Goal: Task Accomplishment & Management: Manage account settings

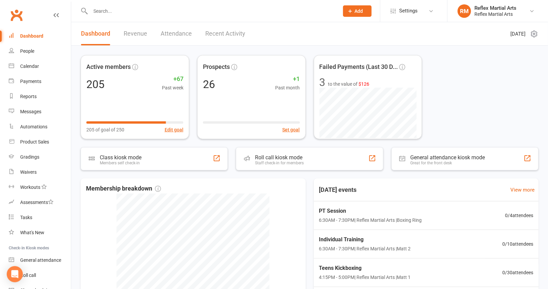
click at [445, 85] on div "Active members 205 +67 Past week 205 of goal of 250 Edit goal Prospects 26 +1 P…" at bounding box center [310, 97] width 458 height 84
click at [179, 34] on link "Attendance" at bounding box center [176, 33] width 31 height 23
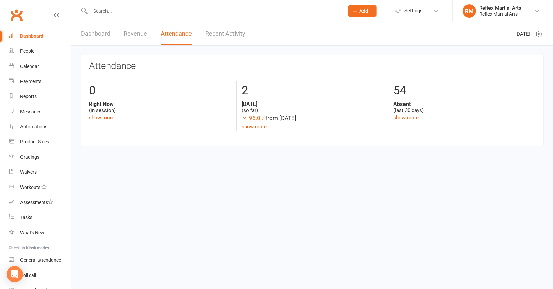
click at [104, 14] on input "text" at bounding box center [213, 10] width 251 height 9
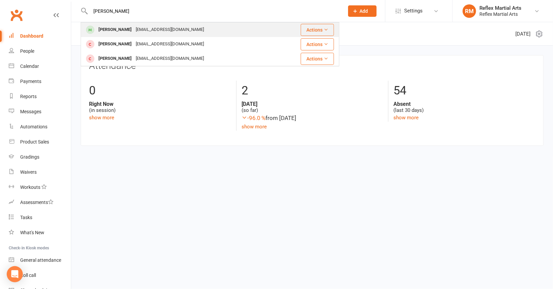
type input "[PERSON_NAME]"
click at [107, 29] on div "[PERSON_NAME]" at bounding box center [114, 30] width 37 height 10
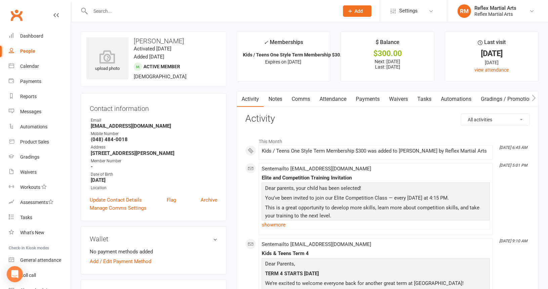
click at [367, 100] on link "Payments" at bounding box center [367, 98] width 33 height 15
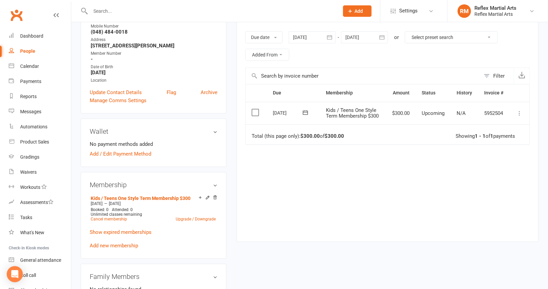
scroll to position [134, 0]
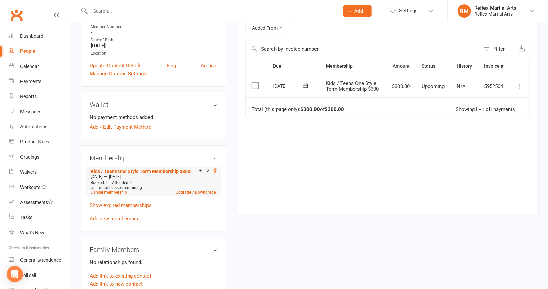
click at [215, 171] on icon at bounding box center [215, 170] width 5 height 5
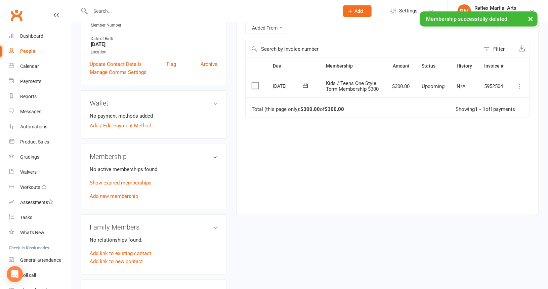
scroll to position [133, 0]
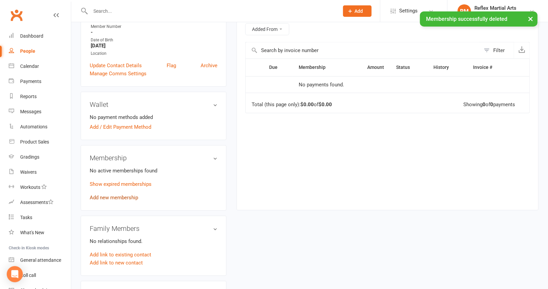
click at [126, 197] on link "Add new membership" at bounding box center [114, 198] width 48 height 6
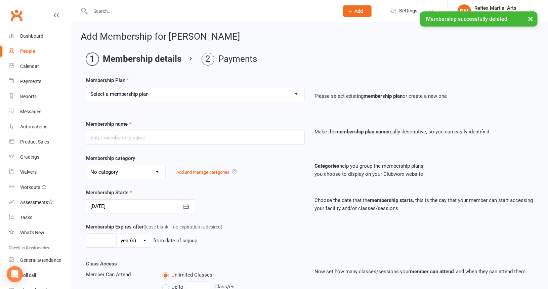
click at [184, 98] on select "Select a membership plan Create new Membership Plan Adults no contact plan $52 …" at bounding box center [195, 93] width 218 height 13
select select "8"
click at [86, 87] on select "Select a membership plan Create new Membership Plan Adults no contact plan $52 …" at bounding box center [195, 93] width 218 height 13
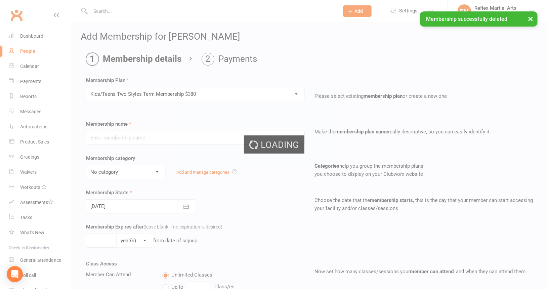
type input "Kids/Teens Two Styles Term Membership $380"
type input "10"
select select "1"
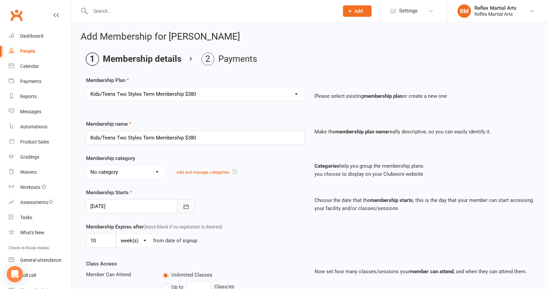
click at [185, 204] on icon "button" at bounding box center [186, 206] width 5 height 4
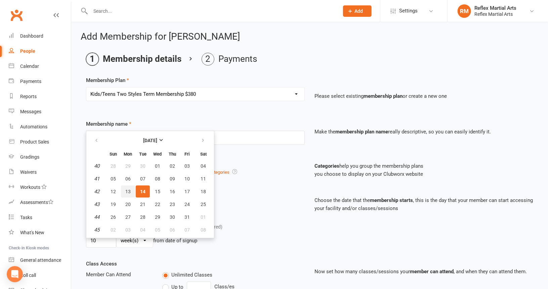
click at [128, 190] on span "13" at bounding box center [127, 191] width 5 height 5
type input "[DATE]"
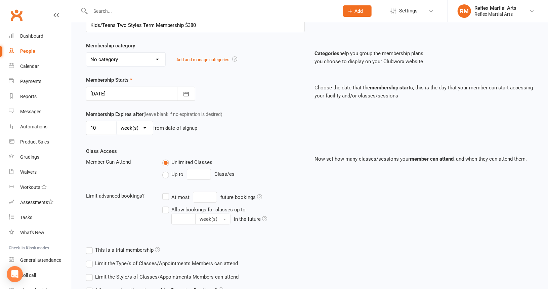
scroll to position [168, 0]
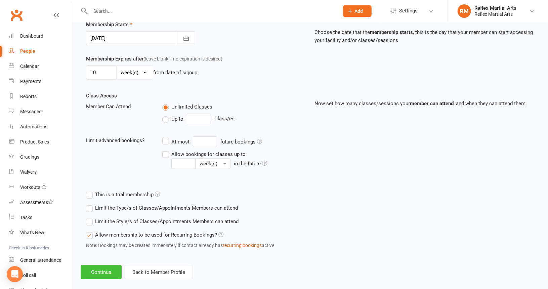
click at [111, 269] on button "Continue" at bounding box center [101, 272] width 41 height 14
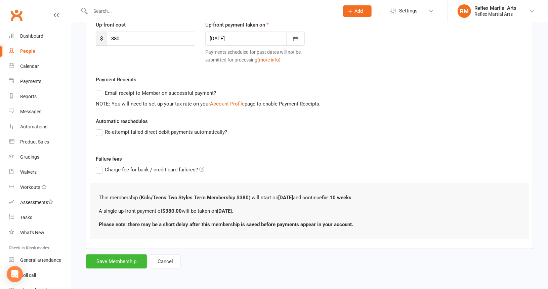
scroll to position [0, 0]
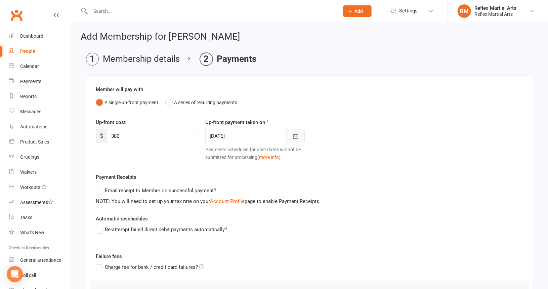
click at [295, 135] on icon "button" at bounding box center [295, 136] width 7 height 7
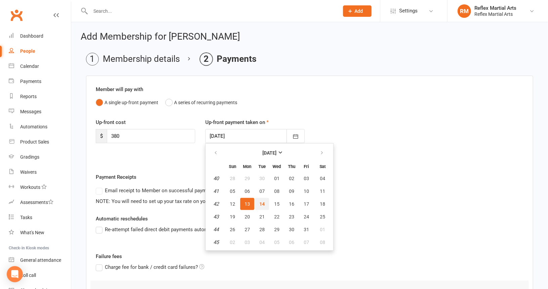
click at [261, 203] on span "14" at bounding box center [261, 203] width 5 height 5
type input "[DATE]"
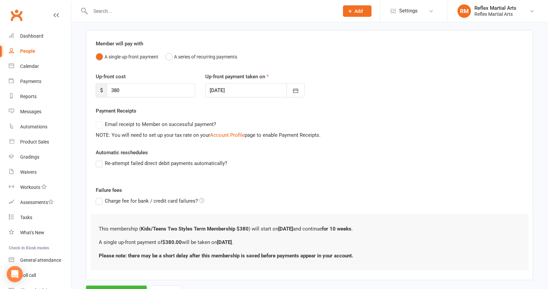
scroll to position [76, 0]
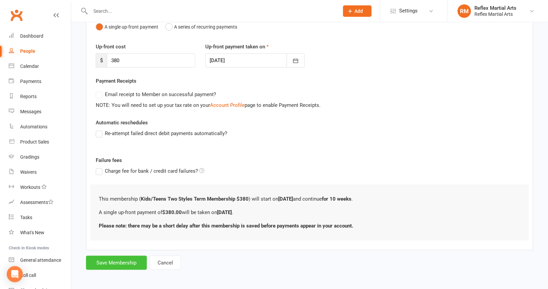
click at [134, 261] on button "Save Membership" at bounding box center [116, 263] width 61 height 14
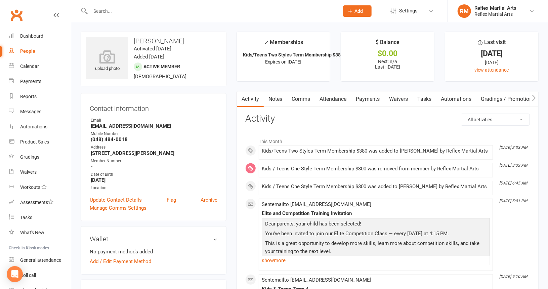
click at [374, 99] on link "Payments" at bounding box center [367, 98] width 33 height 15
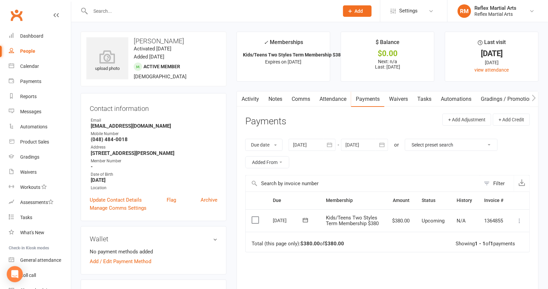
click at [337, 98] on link "Attendance" at bounding box center [333, 98] width 36 height 15
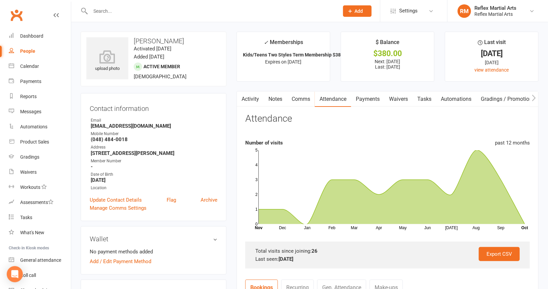
click at [365, 97] on link "Payments" at bounding box center [367, 98] width 33 height 15
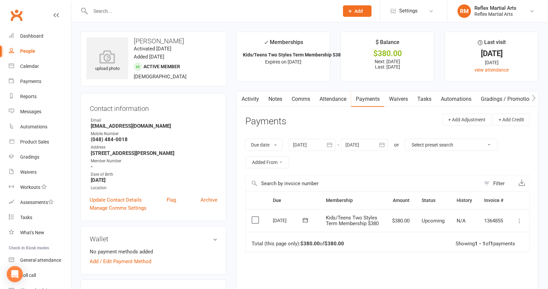
click at [521, 224] on icon at bounding box center [519, 220] width 7 height 7
click at [493, 262] on link "Mark as Paid (Other)" at bounding box center [490, 260] width 67 height 13
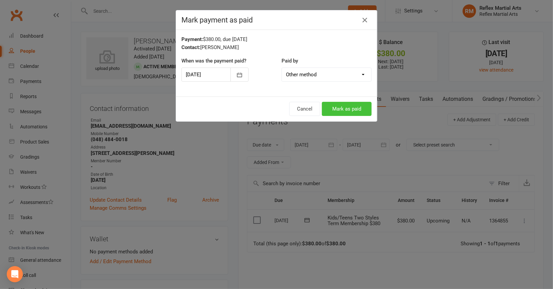
click at [339, 110] on button "Mark as paid" at bounding box center [347, 109] width 50 height 14
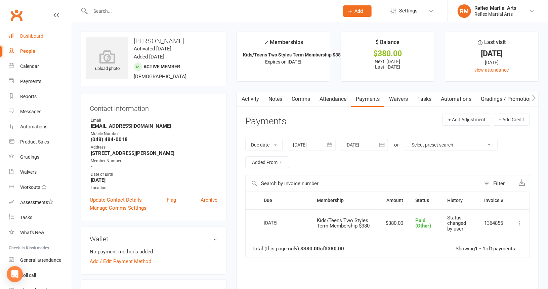
click at [32, 35] on div "Dashboard" at bounding box center [31, 35] width 23 height 5
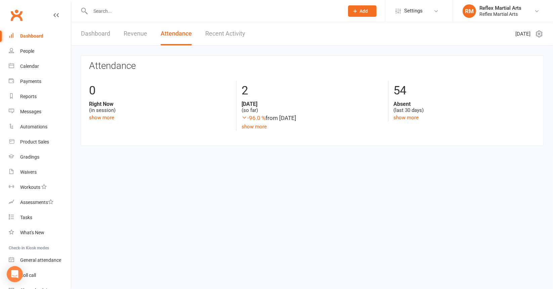
click at [117, 13] on input "text" at bounding box center [213, 10] width 251 height 9
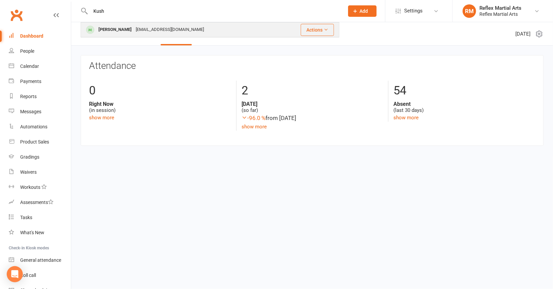
type input "Kush"
click at [116, 31] on div "[PERSON_NAME]" at bounding box center [114, 30] width 37 height 10
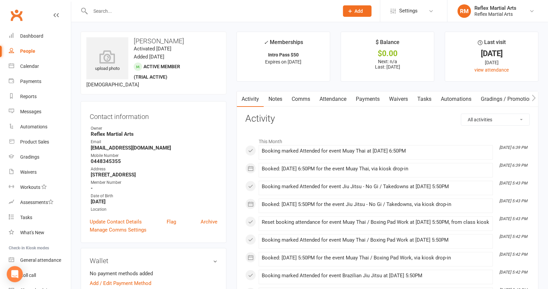
click at [298, 100] on link "Comms" at bounding box center [301, 98] width 28 height 15
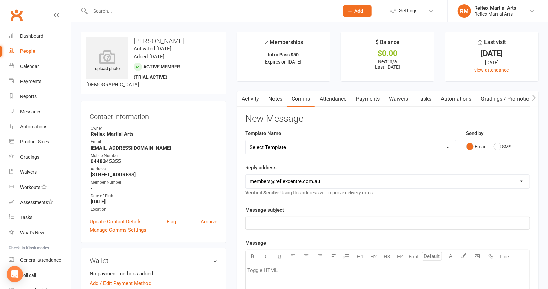
click at [307, 144] on select "Select Template [SMS] [Default template - review before using] Appointment remi…" at bounding box center [351, 147] width 210 height 13
select select "19"
click at [246, 141] on select "Select Template [SMS] [Default template - review before using] Appointment remi…" at bounding box center [351, 147] width 210 height 13
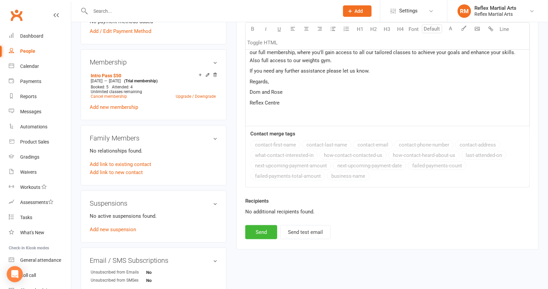
scroll to position [269, 0]
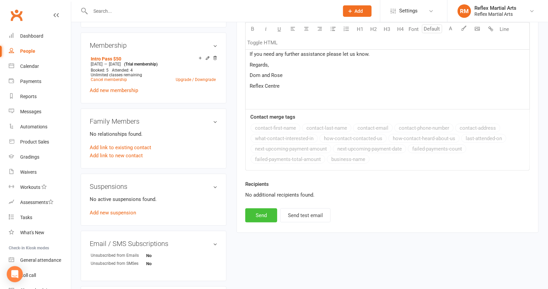
click at [257, 212] on button "Send" at bounding box center [261, 215] width 32 height 14
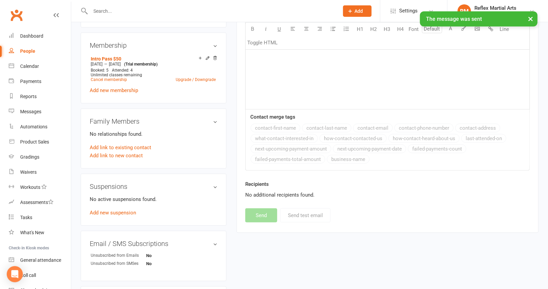
select select
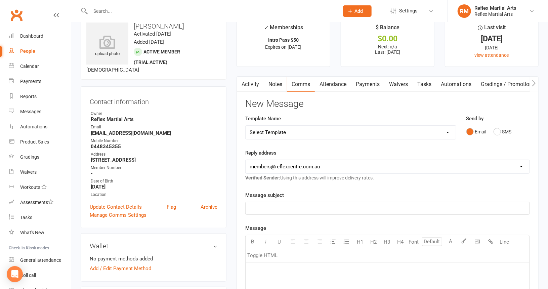
scroll to position [0, 0]
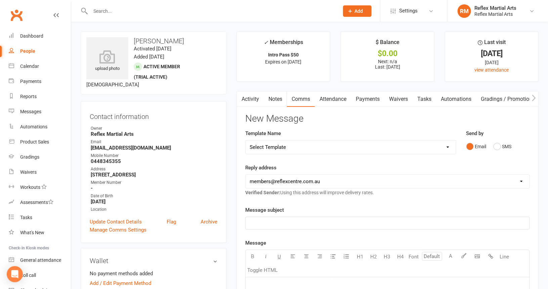
click at [93, 14] on input "text" at bounding box center [211, 10] width 246 height 9
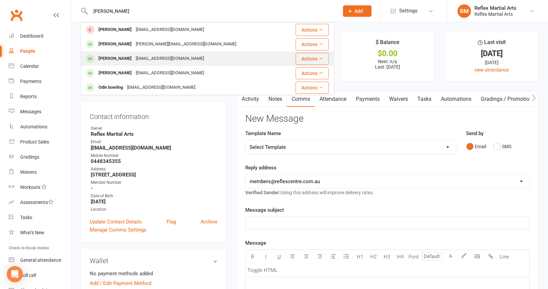
type input "[PERSON_NAME]"
click at [112, 59] on div "[PERSON_NAME]" at bounding box center [114, 59] width 37 height 10
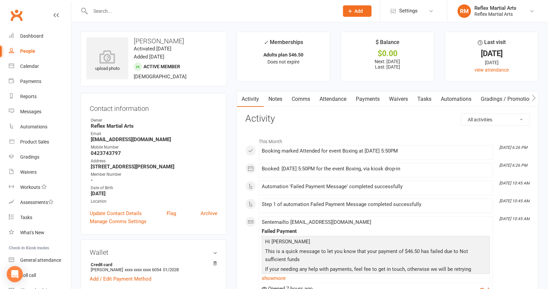
click at [364, 99] on link "Payments" at bounding box center [367, 98] width 33 height 15
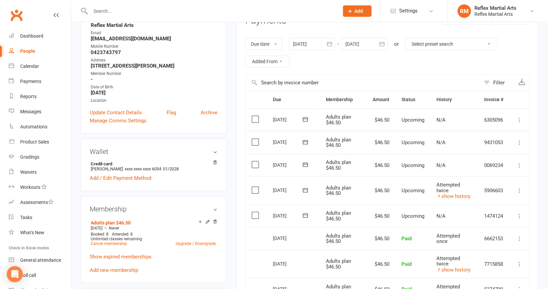
scroll to position [134, 0]
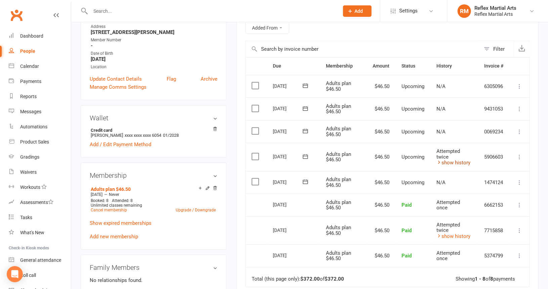
click at [447, 162] on link "show history" at bounding box center [454, 163] width 34 height 6
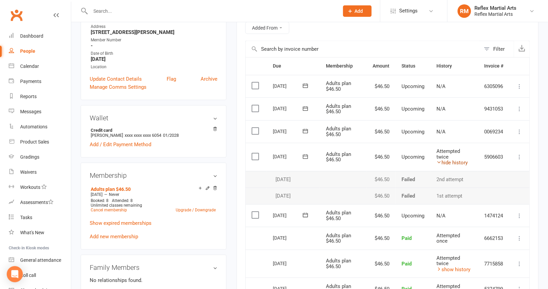
click at [447, 162] on link "hide history" at bounding box center [452, 163] width 31 height 6
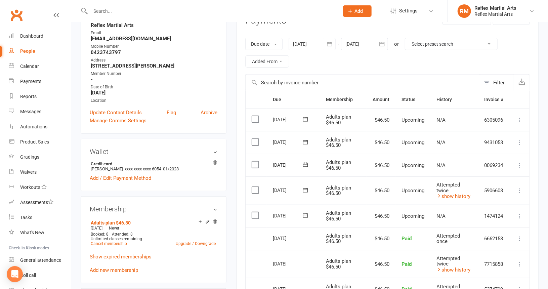
scroll to position [67, 0]
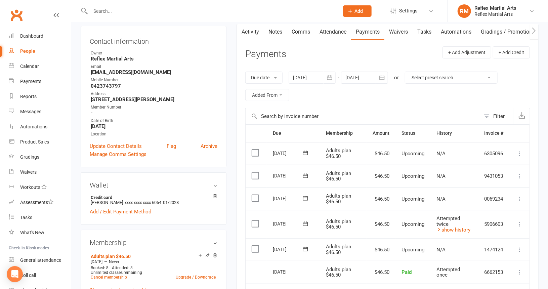
click at [299, 30] on link "Comms" at bounding box center [301, 31] width 28 height 15
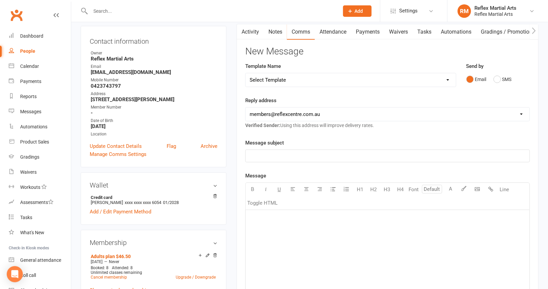
click at [447, 79] on select "Select Template [SMS] [Default template - review before using] Appointment remi…" at bounding box center [351, 79] width 210 height 13
click at [246, 73] on select "Select Template [SMS] [Default template - review before using] Appointment remi…" at bounding box center [351, 79] width 210 height 13
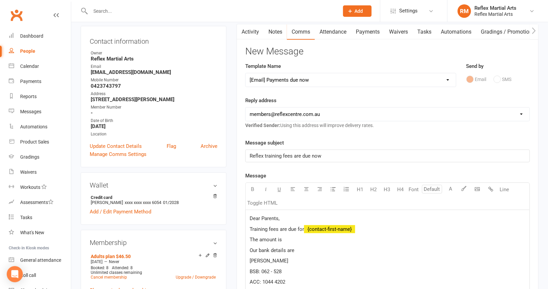
click at [330, 80] on select "Select Template [SMS] [Default template - review before using] Appointment remi…" at bounding box center [351, 79] width 210 height 13
select select "1"
click at [246, 73] on select "Select Template [SMS] [Default template - review before using] Appointment remi…" at bounding box center [351, 79] width 210 height 13
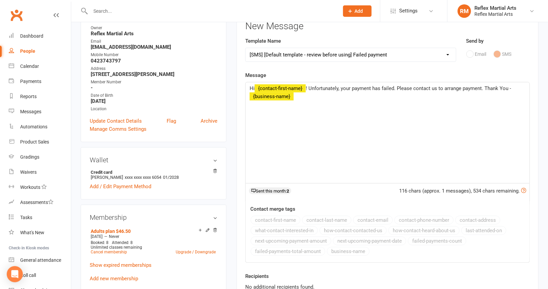
scroll to position [134, 0]
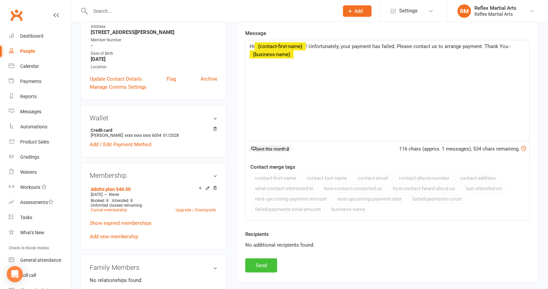
click at [268, 265] on button "Send" at bounding box center [261, 265] width 32 height 14
select select
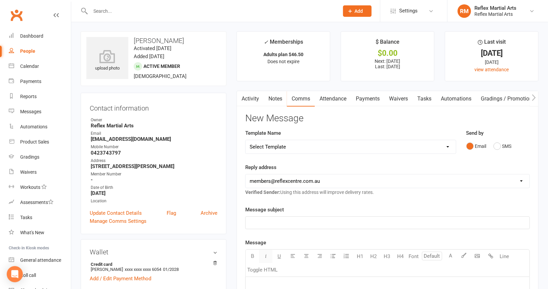
scroll to position [0, 0]
click at [99, 9] on input "text" at bounding box center [211, 10] width 246 height 9
click at [29, 33] on div "Dashboard" at bounding box center [31, 35] width 23 height 5
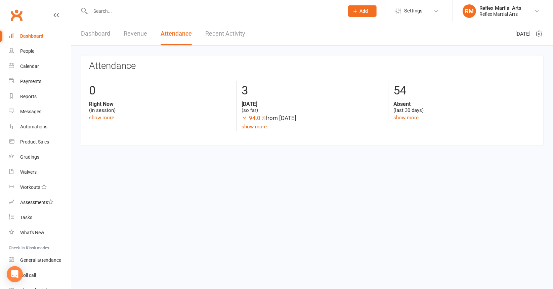
click at [99, 12] on input "text" at bounding box center [213, 10] width 251 height 9
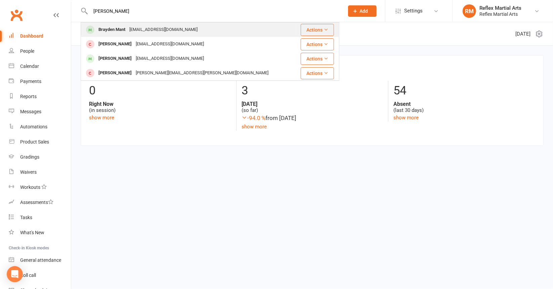
type input "[PERSON_NAME]"
click at [107, 31] on div "Brayden Mant" at bounding box center [111, 30] width 31 height 10
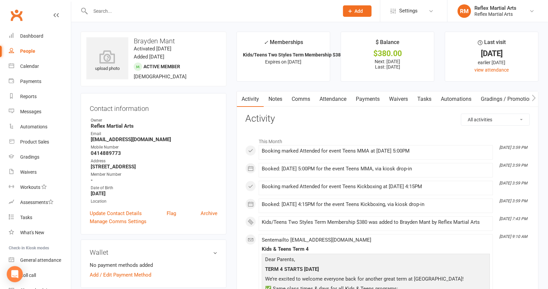
click at [366, 97] on link "Payments" at bounding box center [367, 98] width 33 height 15
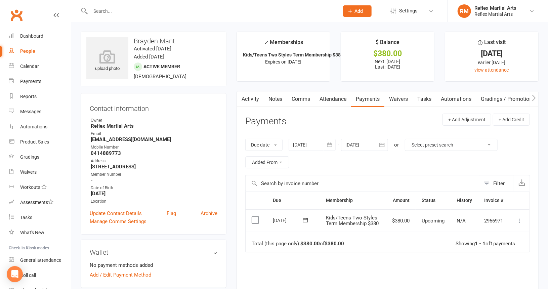
click at [521, 222] on icon at bounding box center [519, 220] width 7 height 7
click at [491, 249] on link "Mark as Paid (POS)" at bounding box center [490, 247] width 67 height 13
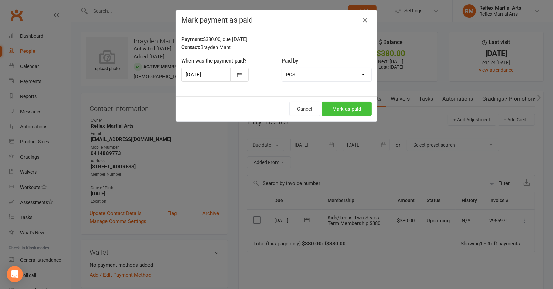
click at [328, 110] on button "Mark as paid" at bounding box center [347, 109] width 50 height 14
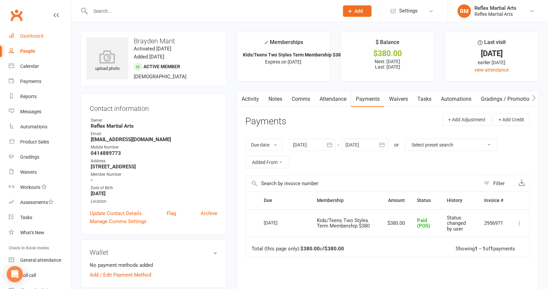
click at [36, 38] on div "Dashboard" at bounding box center [31, 35] width 23 height 5
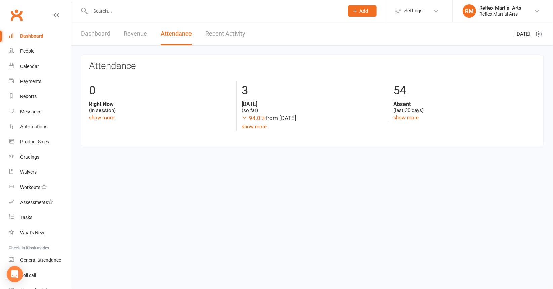
click at [93, 13] on input "text" at bounding box center [213, 10] width 251 height 9
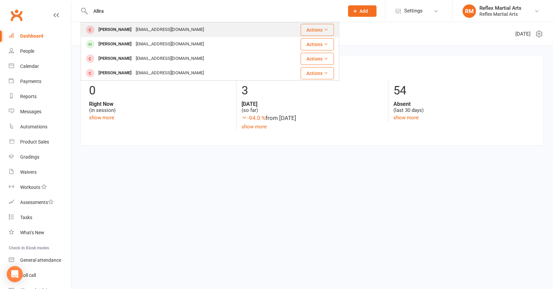
type input "Allira"
click at [107, 29] on div "[PERSON_NAME]" at bounding box center [114, 30] width 37 height 10
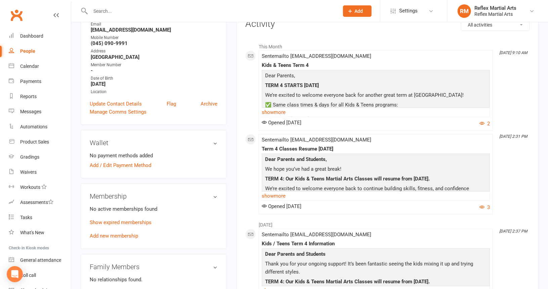
scroll to position [134, 0]
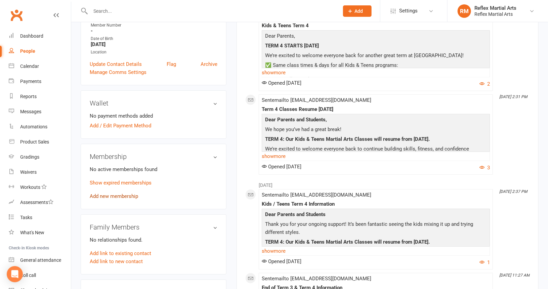
click at [106, 198] on link "Add new membership" at bounding box center [114, 196] width 48 height 6
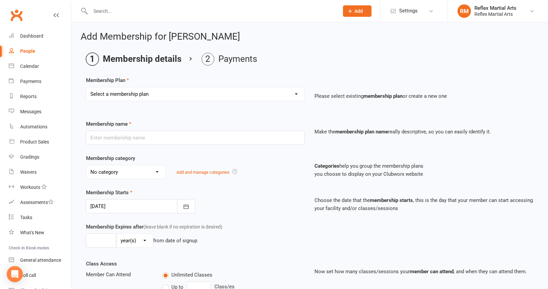
click at [161, 93] on select "Select a membership plan Create new Membership Plan Adults no contact plan $52 …" at bounding box center [195, 93] width 218 height 13
select select "7"
click at [86, 87] on select "Select a membership plan Create new Membership Plan Adults no contact plan $52 …" at bounding box center [195, 93] width 218 height 13
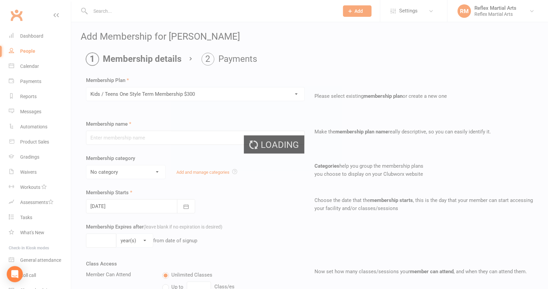
type input "Kids / Teens One Style Term Membership $300"
type input "10"
select select "1"
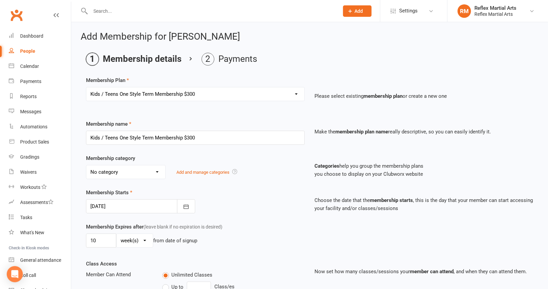
scroll to position [34, 0]
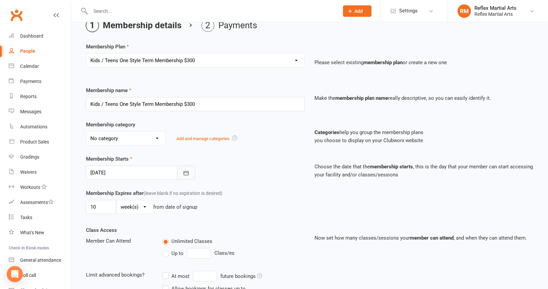
click at [188, 172] on icon "button" at bounding box center [186, 173] width 7 height 7
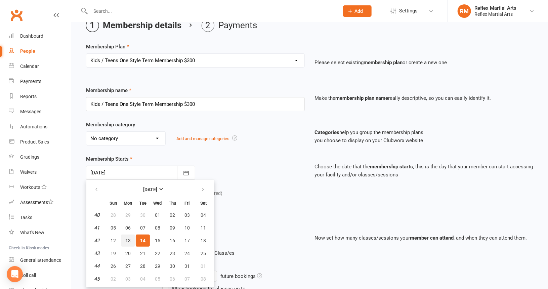
click at [127, 238] on span "13" at bounding box center [127, 240] width 5 height 5
type input "[DATE]"
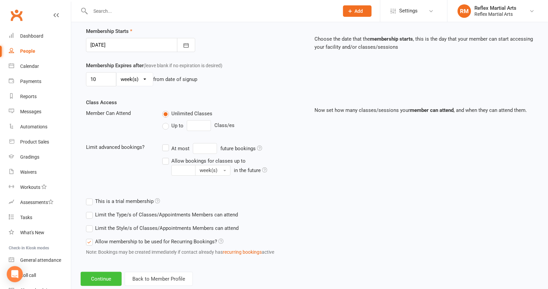
scroll to position [175, 0]
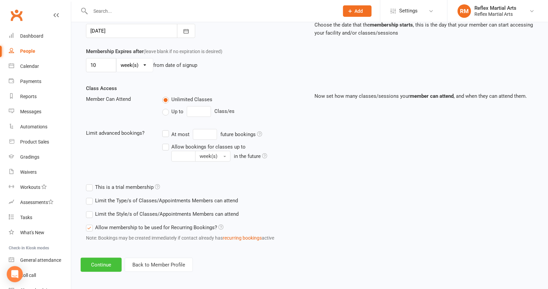
click at [108, 264] on button "Continue" at bounding box center [101, 265] width 41 height 14
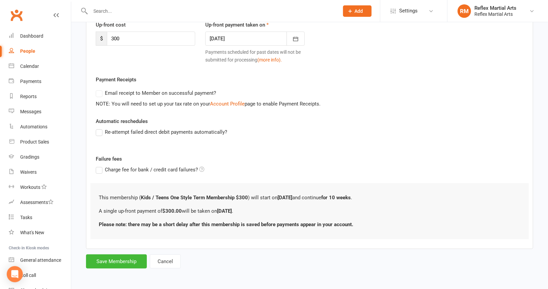
scroll to position [0, 0]
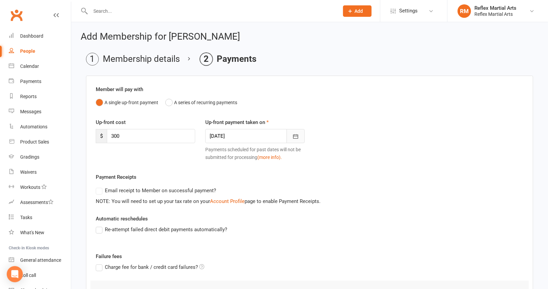
click at [296, 136] on icon "button" at bounding box center [295, 136] width 7 height 7
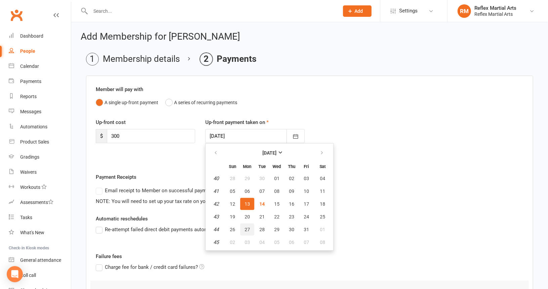
click at [249, 229] on span "27" at bounding box center [247, 229] width 5 height 5
type input "[DATE]"
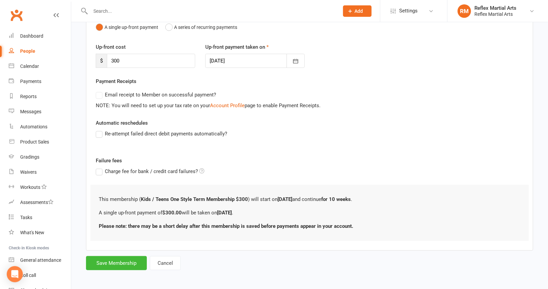
scroll to position [76, 0]
click at [117, 264] on button "Save Membership" at bounding box center [116, 263] width 61 height 14
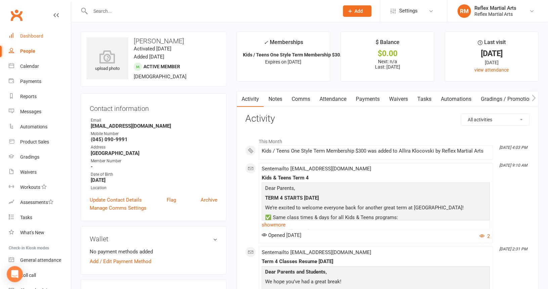
click at [38, 38] on div "Dashboard" at bounding box center [31, 35] width 23 height 5
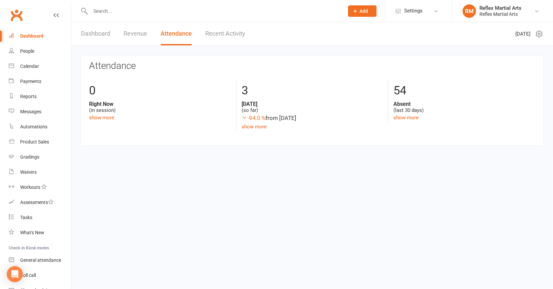
click at [115, 14] on input "text" at bounding box center [213, 10] width 251 height 9
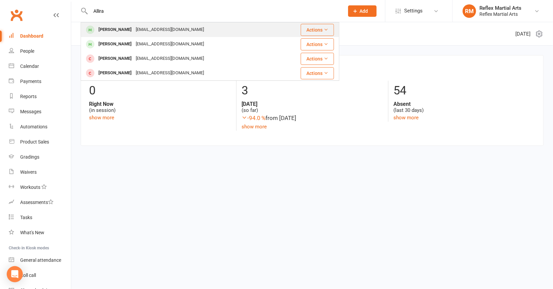
type input "Allira"
click at [116, 32] on div "[PERSON_NAME]" at bounding box center [114, 30] width 37 height 10
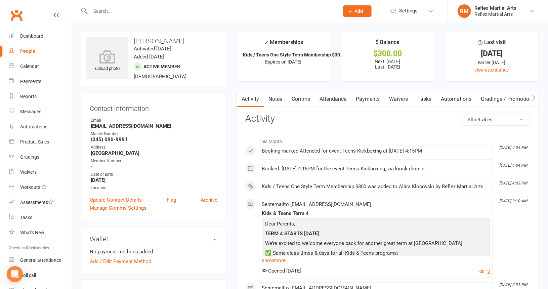
click at [332, 99] on link "Attendance" at bounding box center [333, 98] width 36 height 15
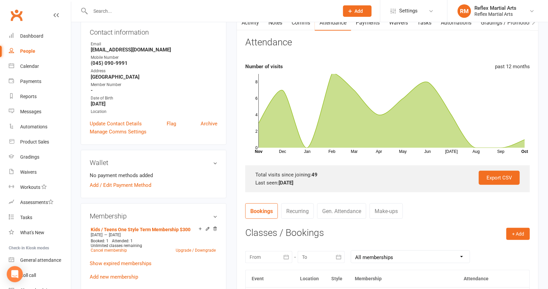
scroll to position [67, 0]
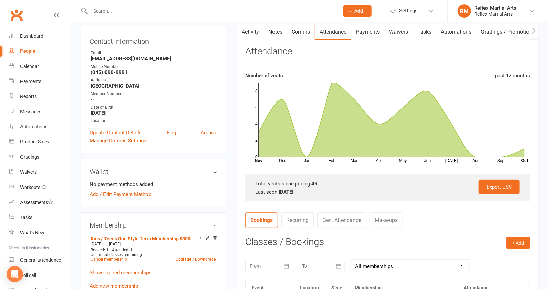
click at [499, 160] on icon "Dec Jan Feb Mar Apr May Jun [DATE] Aug Sep Month Nov Oct 0 2 4 6 8" at bounding box center [387, 122] width 285 height 84
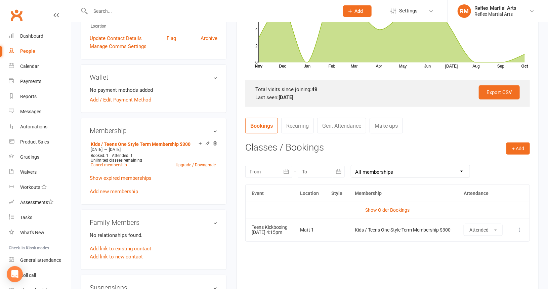
scroll to position [168, 0]
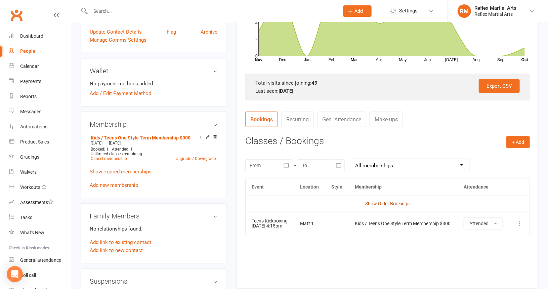
click at [380, 203] on link "Show Older Bookings" at bounding box center [388, 203] width 44 height 5
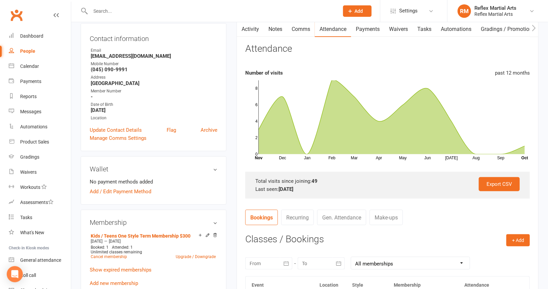
scroll to position [67, 0]
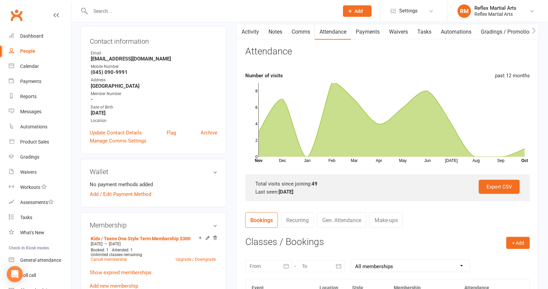
click at [300, 30] on link "Comms" at bounding box center [301, 31] width 28 height 15
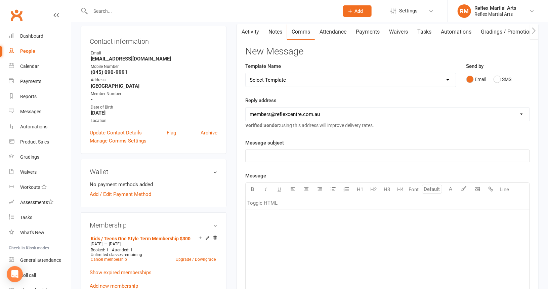
click at [249, 32] on link "Activity" at bounding box center [250, 31] width 27 height 15
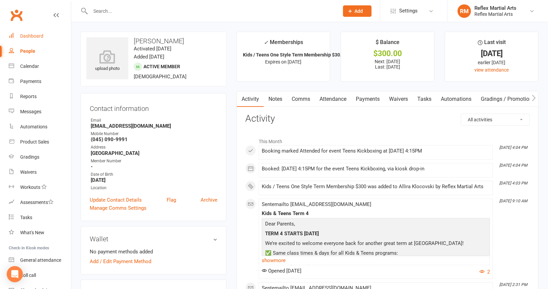
click at [35, 36] on div "Dashboard" at bounding box center [31, 35] width 23 height 5
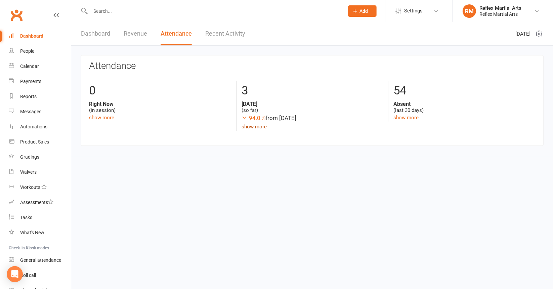
click at [254, 127] on link "show more" at bounding box center [254, 127] width 25 height 6
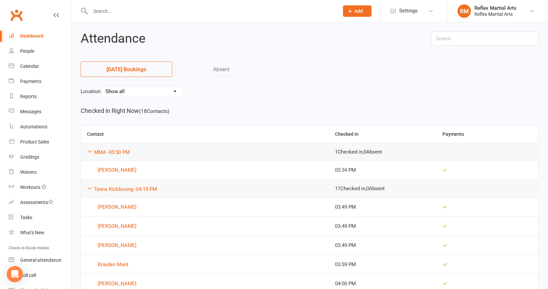
click at [100, 11] on input "text" at bounding box center [211, 10] width 246 height 9
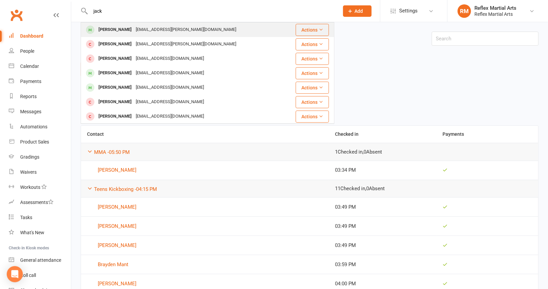
type input "jack"
click at [103, 29] on div "[PERSON_NAME]" at bounding box center [114, 30] width 37 height 10
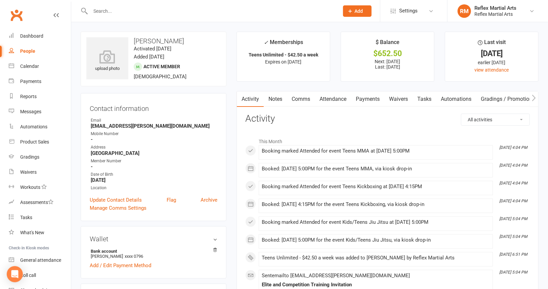
click at [375, 98] on link "Payments" at bounding box center [367, 98] width 33 height 15
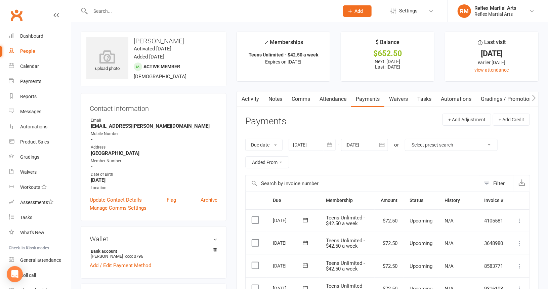
click at [114, 13] on input "text" at bounding box center [211, 10] width 246 height 9
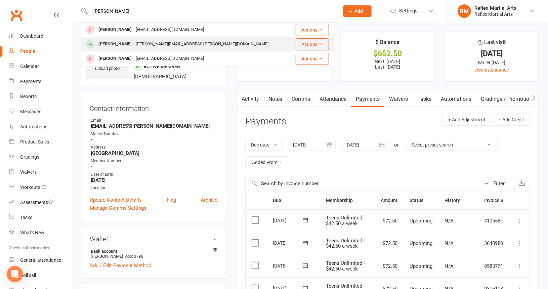
type input "[PERSON_NAME]"
click at [114, 43] on div "[PERSON_NAME]" at bounding box center [114, 44] width 37 height 10
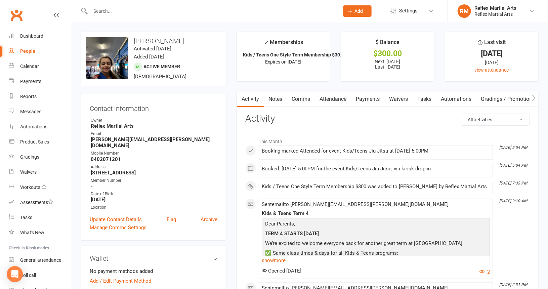
click at [368, 99] on link "Payments" at bounding box center [367, 98] width 33 height 15
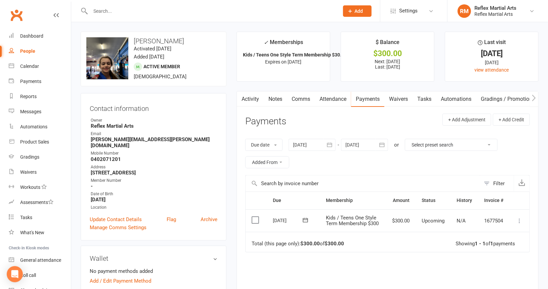
click at [520, 221] on icon at bounding box center [519, 220] width 7 height 7
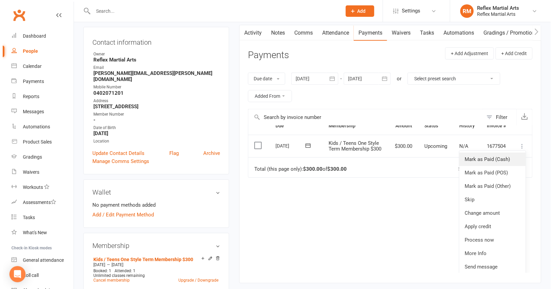
scroll to position [67, 0]
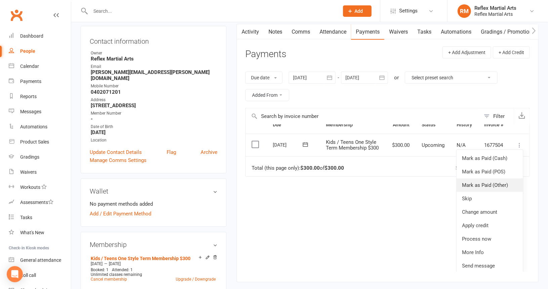
click at [500, 188] on link "Mark as Paid (Other)" at bounding box center [490, 184] width 67 height 13
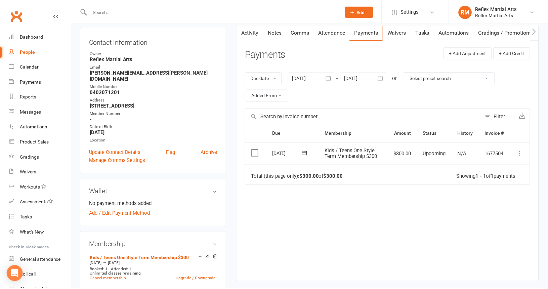
scroll to position [0, 0]
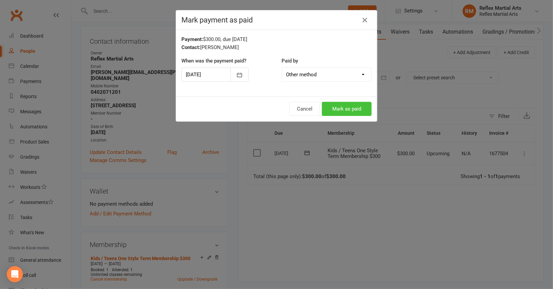
click at [349, 109] on button "Mark as paid" at bounding box center [347, 109] width 50 height 14
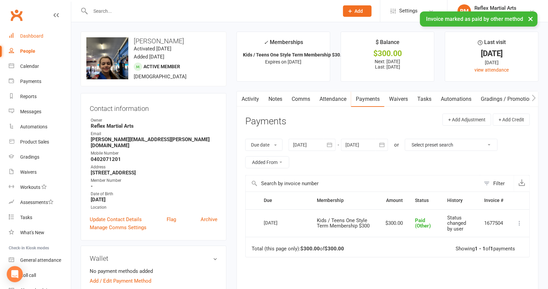
click at [25, 37] on div "Dashboard" at bounding box center [31, 35] width 23 height 5
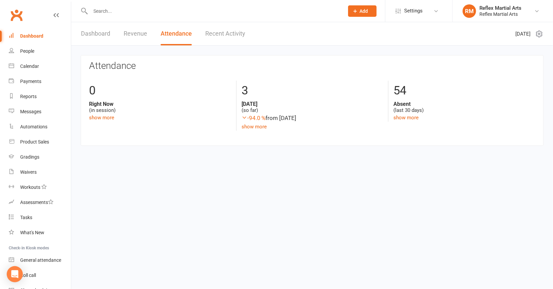
click at [101, 10] on input "text" at bounding box center [213, 10] width 251 height 9
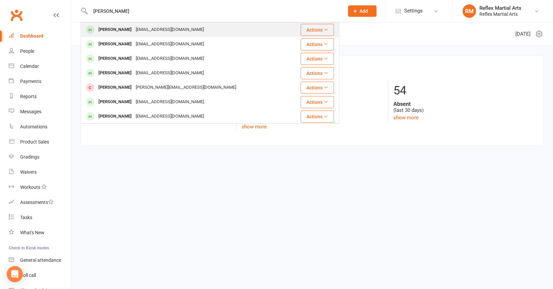
type input "[PERSON_NAME]"
click at [112, 31] on div "[PERSON_NAME]" at bounding box center [114, 30] width 37 height 10
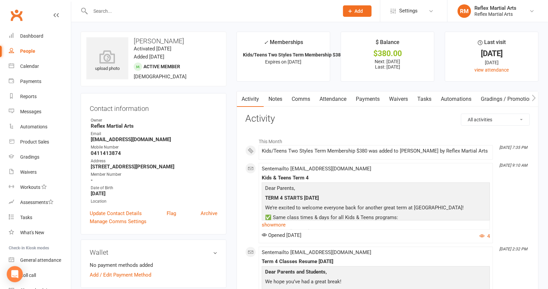
click at [365, 98] on link "Payments" at bounding box center [367, 98] width 33 height 15
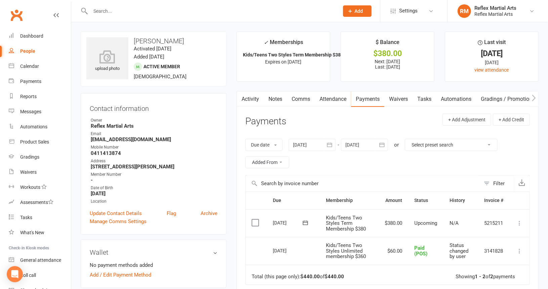
click at [519, 222] on icon at bounding box center [519, 223] width 7 height 7
click at [501, 252] on link "Mark as Paid (POS)" at bounding box center [490, 249] width 67 height 13
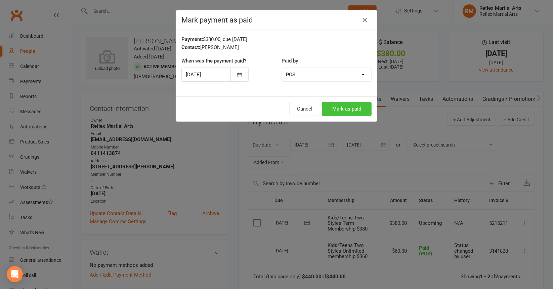
click at [344, 109] on button "Mark as paid" at bounding box center [347, 109] width 50 height 14
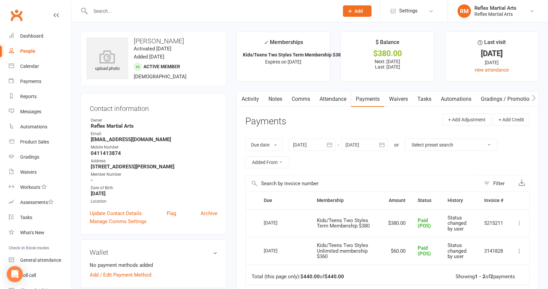
click at [114, 16] on div at bounding box center [208, 11] width 254 height 22
click at [114, 13] on input "text" at bounding box center [211, 10] width 246 height 9
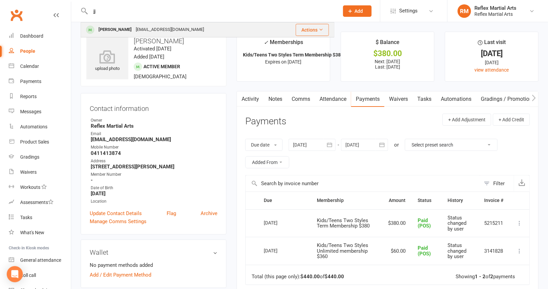
type input "jj"
click at [109, 28] on div "[PERSON_NAME]" at bounding box center [114, 30] width 37 height 10
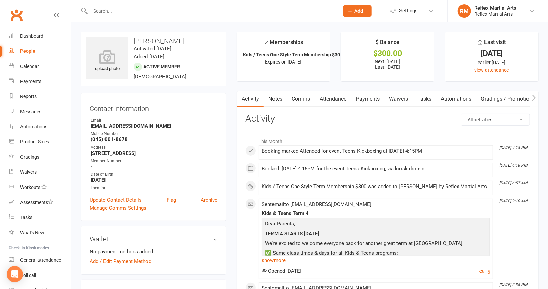
click at [365, 96] on link "Payments" at bounding box center [367, 98] width 33 height 15
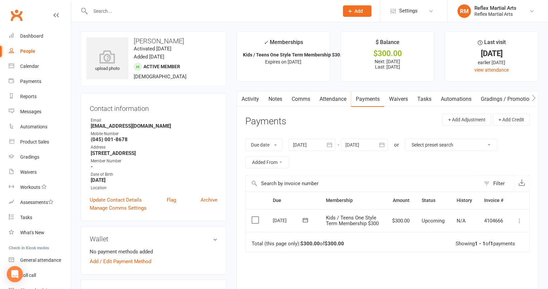
click at [523, 222] on button at bounding box center [520, 221] width 8 height 8
click at [499, 249] on link "Mark as Paid (POS)" at bounding box center [490, 247] width 67 height 13
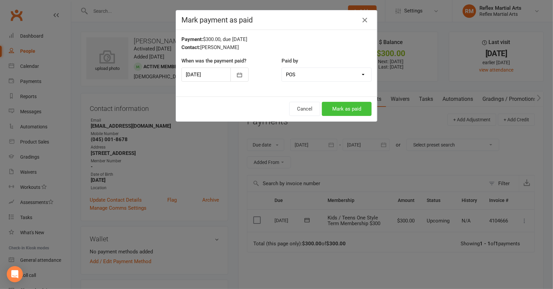
click at [331, 108] on button "Mark as paid" at bounding box center [347, 109] width 50 height 14
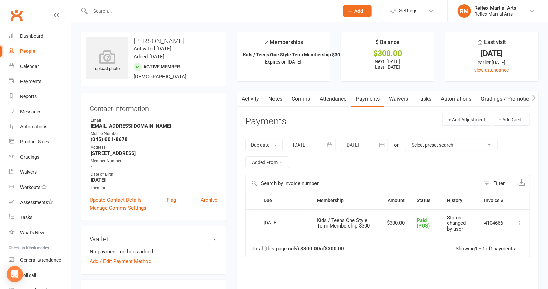
click at [99, 6] on input "text" at bounding box center [211, 10] width 246 height 9
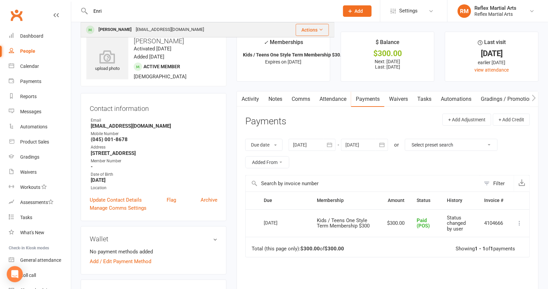
type input "Enri"
click at [112, 27] on div "[PERSON_NAME]" at bounding box center [114, 30] width 37 height 10
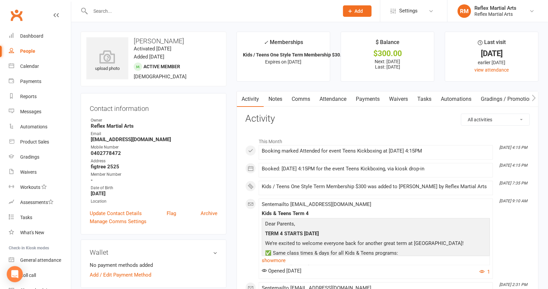
click at [369, 98] on link "Payments" at bounding box center [367, 98] width 33 height 15
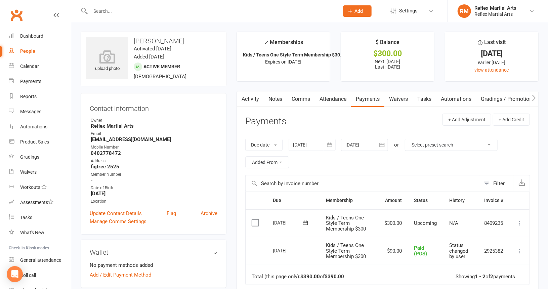
click at [518, 221] on icon at bounding box center [519, 223] width 7 height 7
click at [503, 263] on link "Mark as Paid (Other)" at bounding box center [490, 262] width 67 height 13
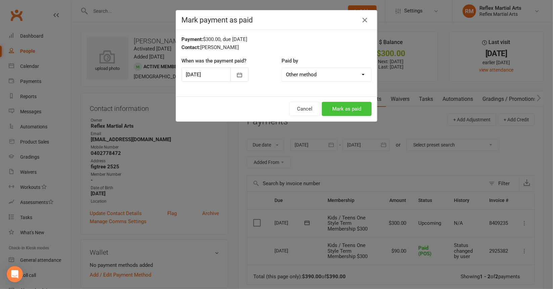
click at [353, 108] on button "Mark as paid" at bounding box center [347, 109] width 50 height 14
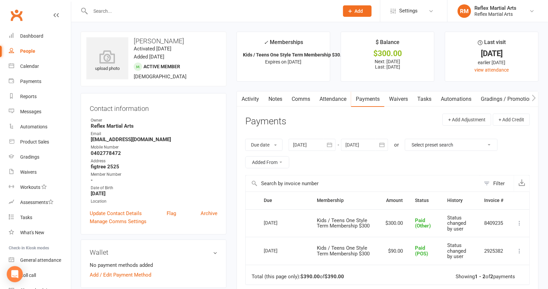
click at [26, 52] on div "People" at bounding box center [27, 50] width 15 height 5
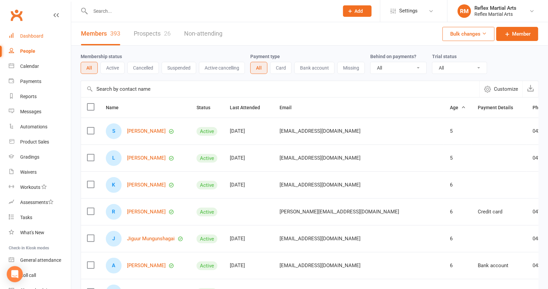
click at [29, 37] on div "Dashboard" at bounding box center [31, 35] width 23 height 5
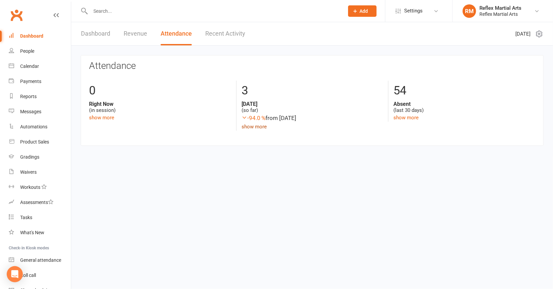
click at [257, 126] on link "show more" at bounding box center [254, 127] width 25 height 6
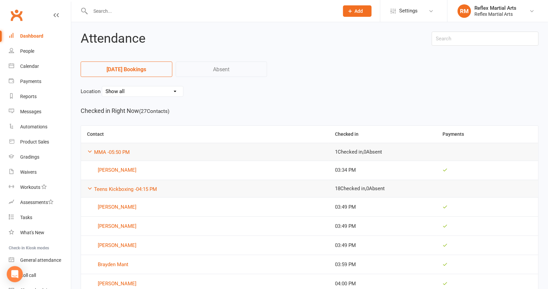
click at [34, 36] on div "Dashboard" at bounding box center [31, 35] width 23 height 5
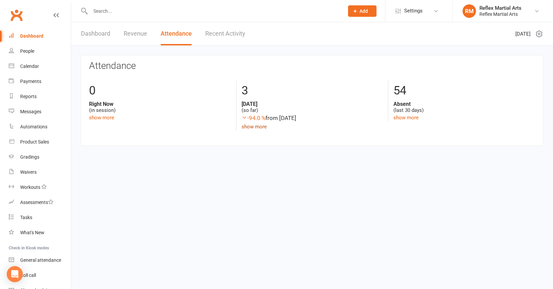
click at [257, 125] on link "show more" at bounding box center [254, 127] width 25 height 6
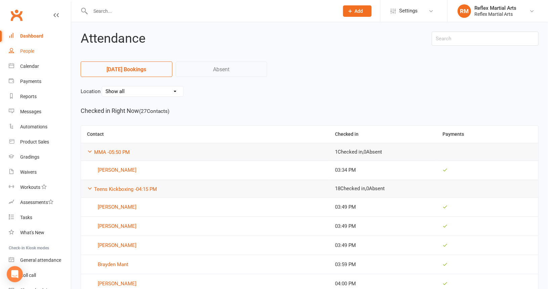
click at [23, 49] on div "People" at bounding box center [27, 50] width 14 height 5
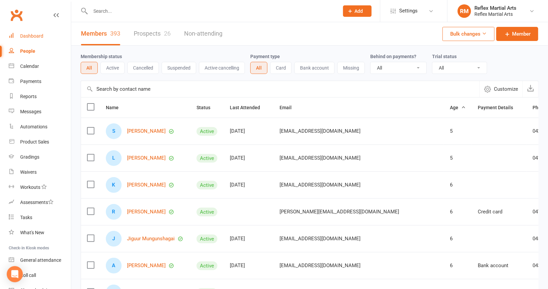
click at [24, 34] on div "Dashboard" at bounding box center [31, 35] width 23 height 5
